Goal: Information Seeking & Learning: Learn about a topic

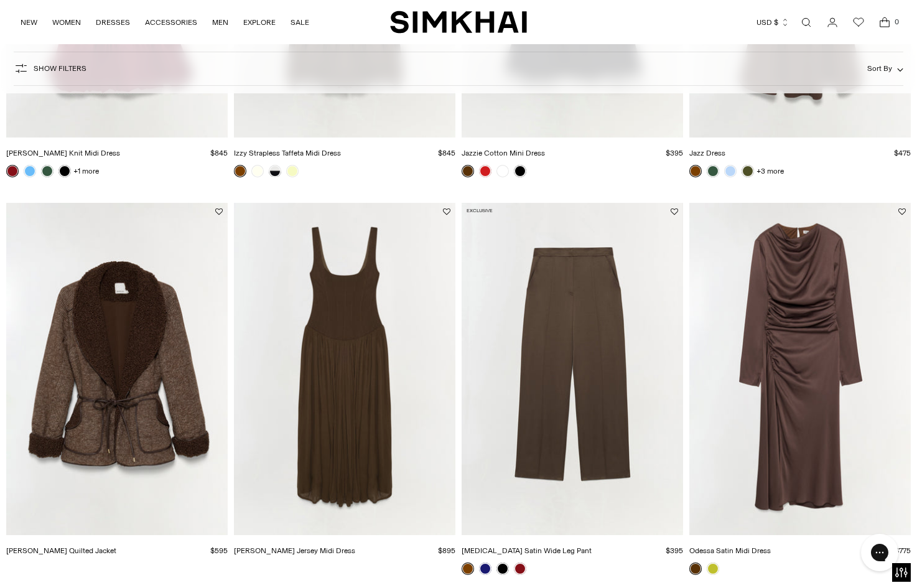
scroll to position [1172, 0]
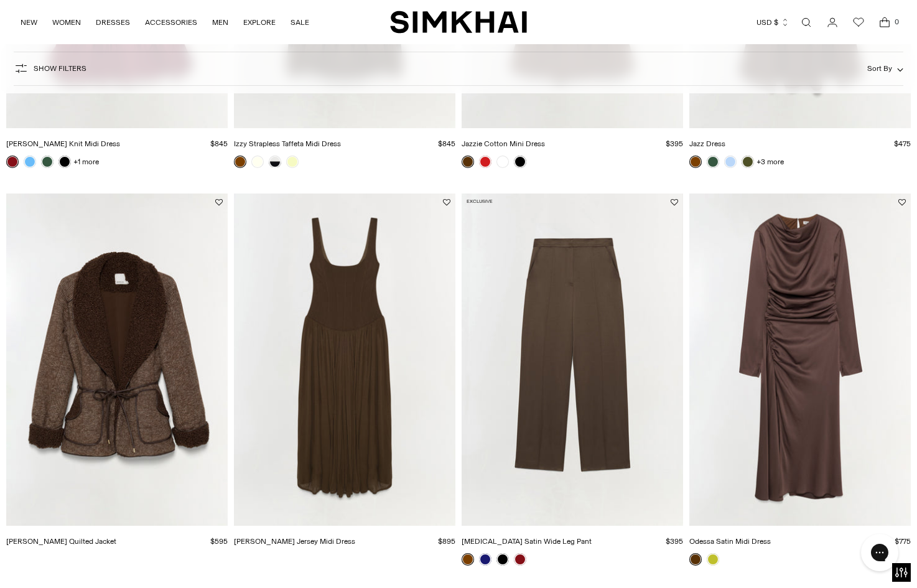
click at [466, 163] on link at bounding box center [467, 161] width 12 height 12
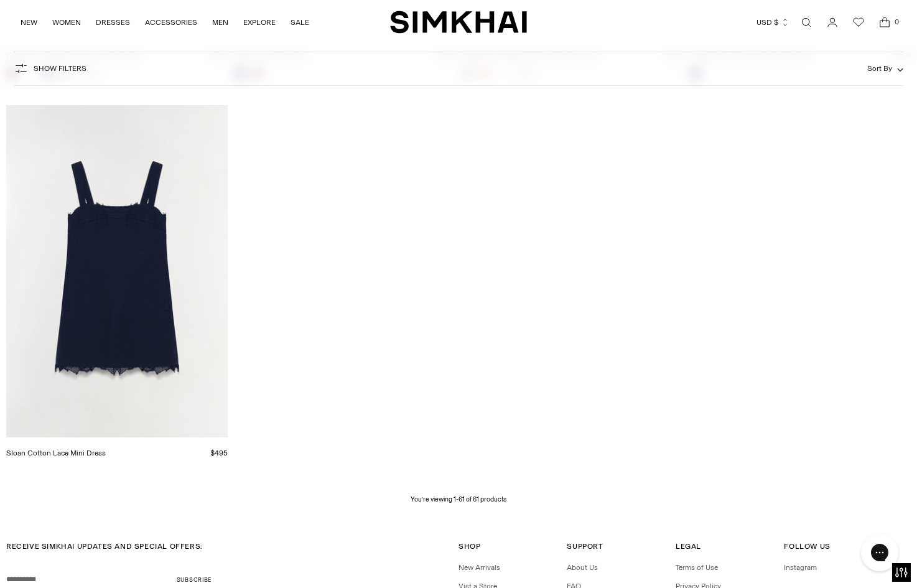
scroll to position [6029, 0]
click at [0, 0] on img "Sloan Cotton Lace Mini Dress" at bounding box center [0, 0] width 0 height 0
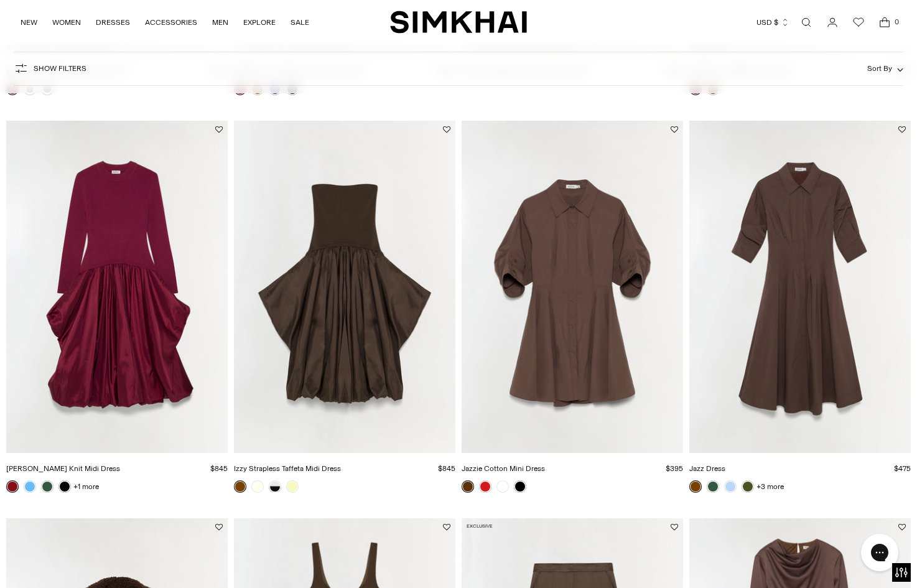
scroll to position [584, 0]
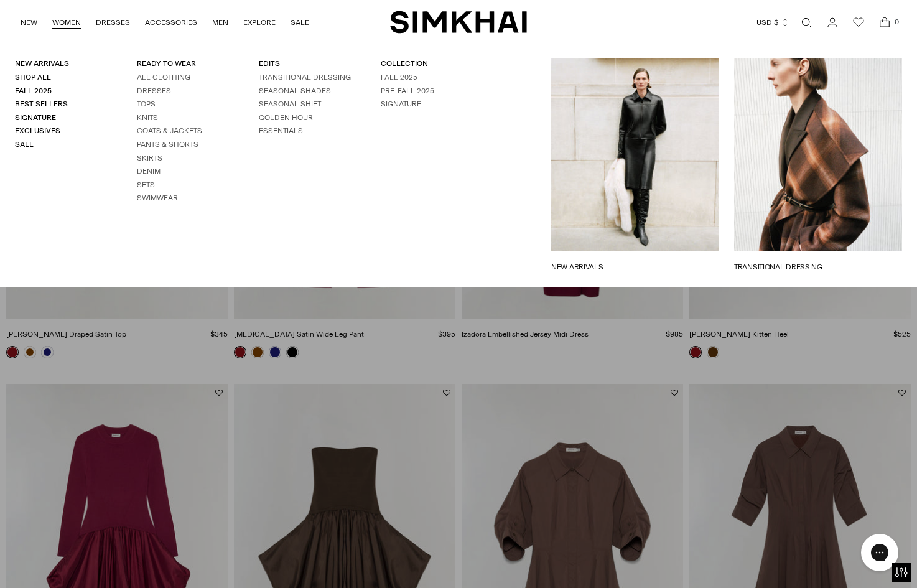
click at [158, 132] on link "Coats & Jackets" at bounding box center [169, 130] width 65 height 9
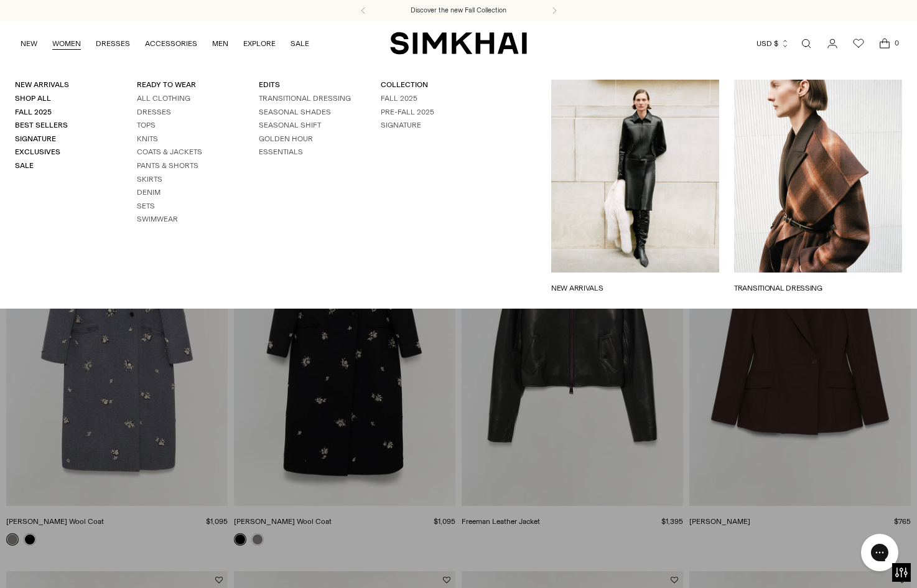
click at [579, 282] on link "NEW ARRIVALS" at bounding box center [635, 287] width 168 height 11
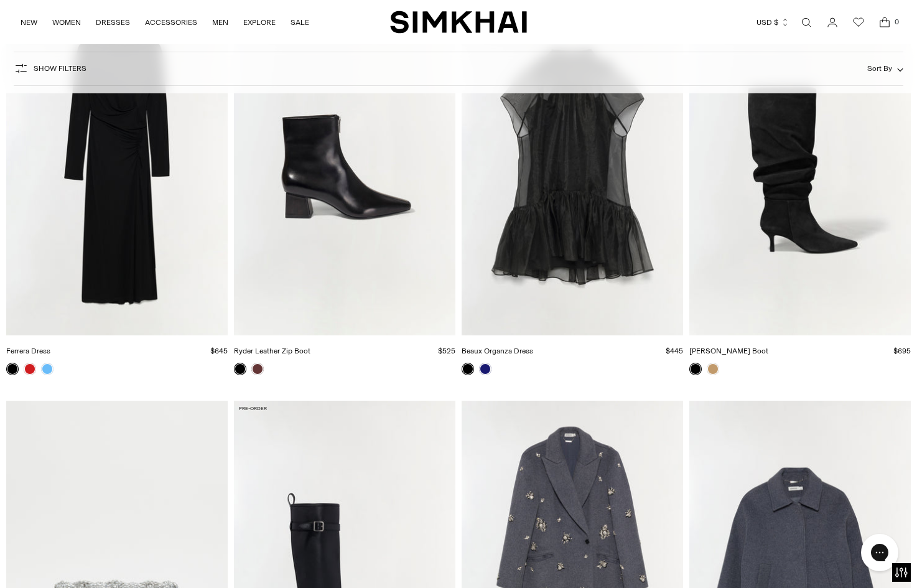
scroll to position [2158, 0]
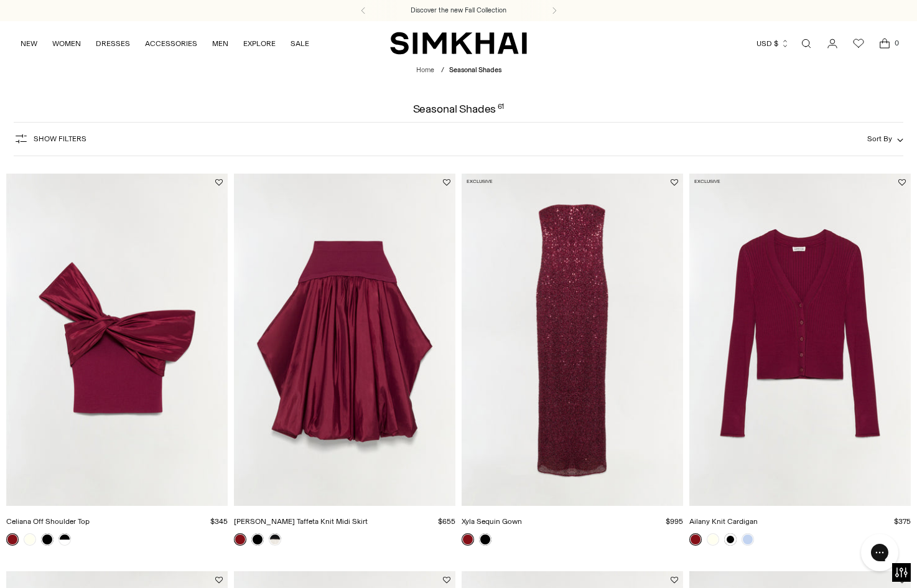
click at [803, 40] on link "Open search modal" at bounding box center [805, 43] width 25 height 25
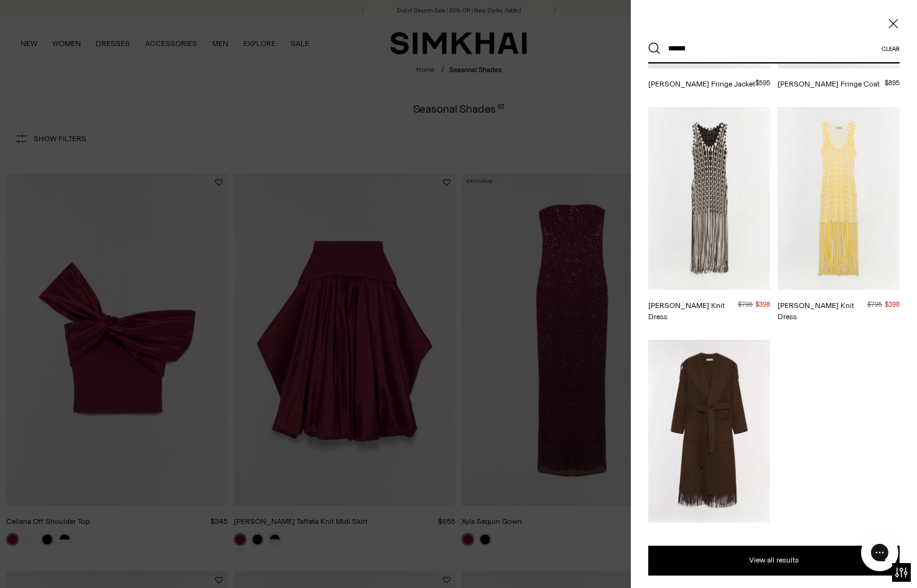
scroll to position [385, 0]
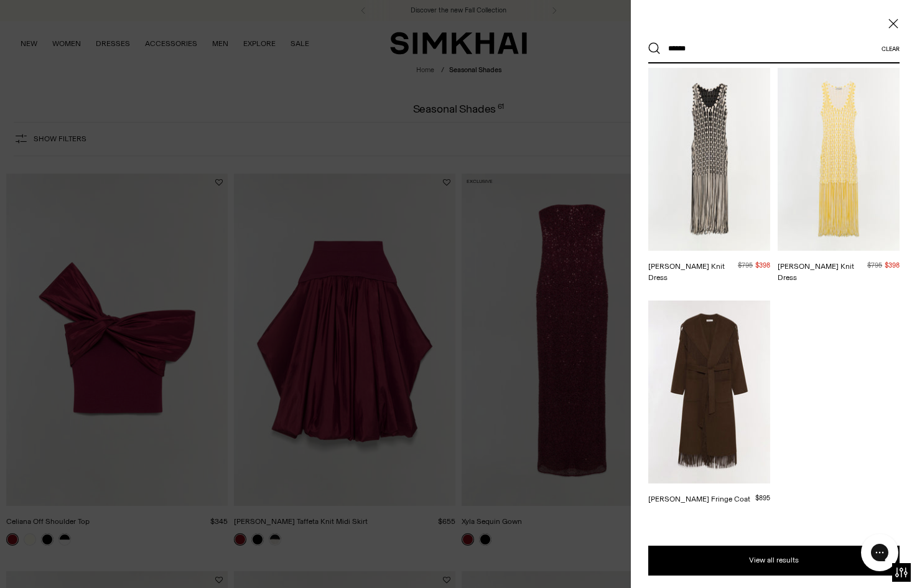
type input "******"
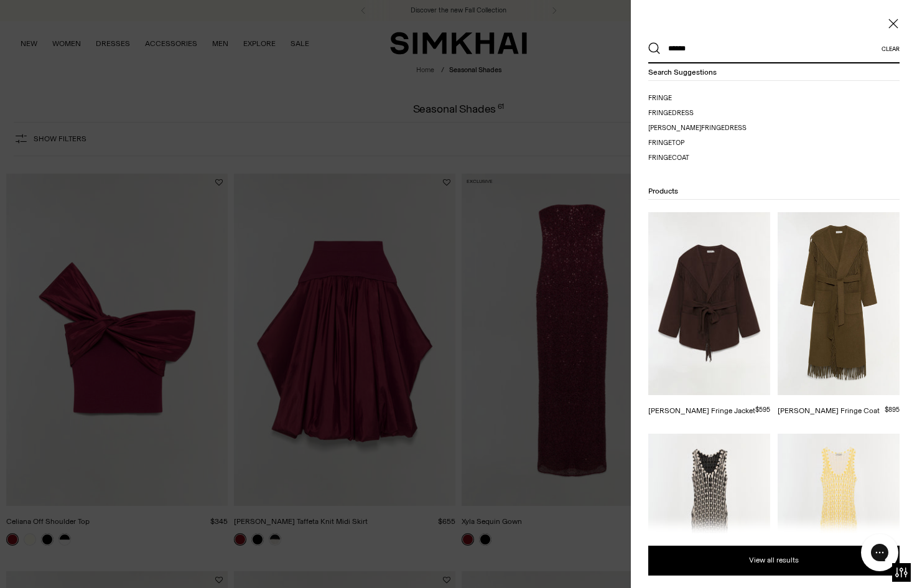
scroll to position [0, 0]
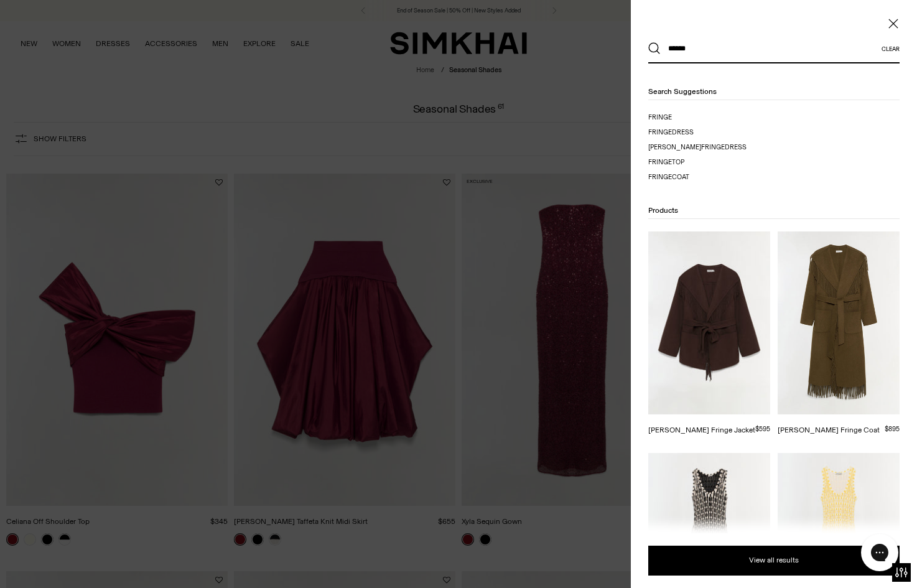
click at [726, 295] on img at bounding box center [709, 322] width 122 height 183
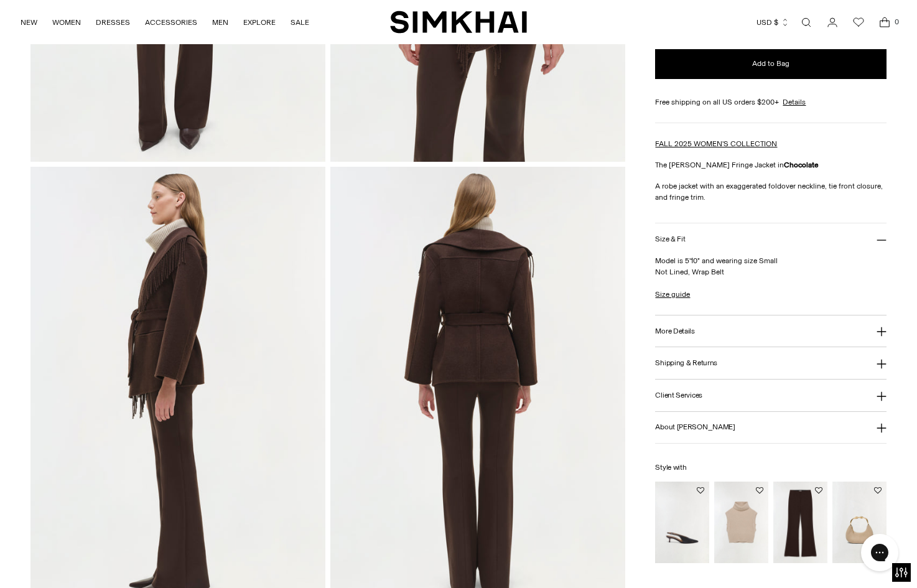
scroll to position [402, 0]
